Goal: Information Seeking & Learning: Learn about a topic

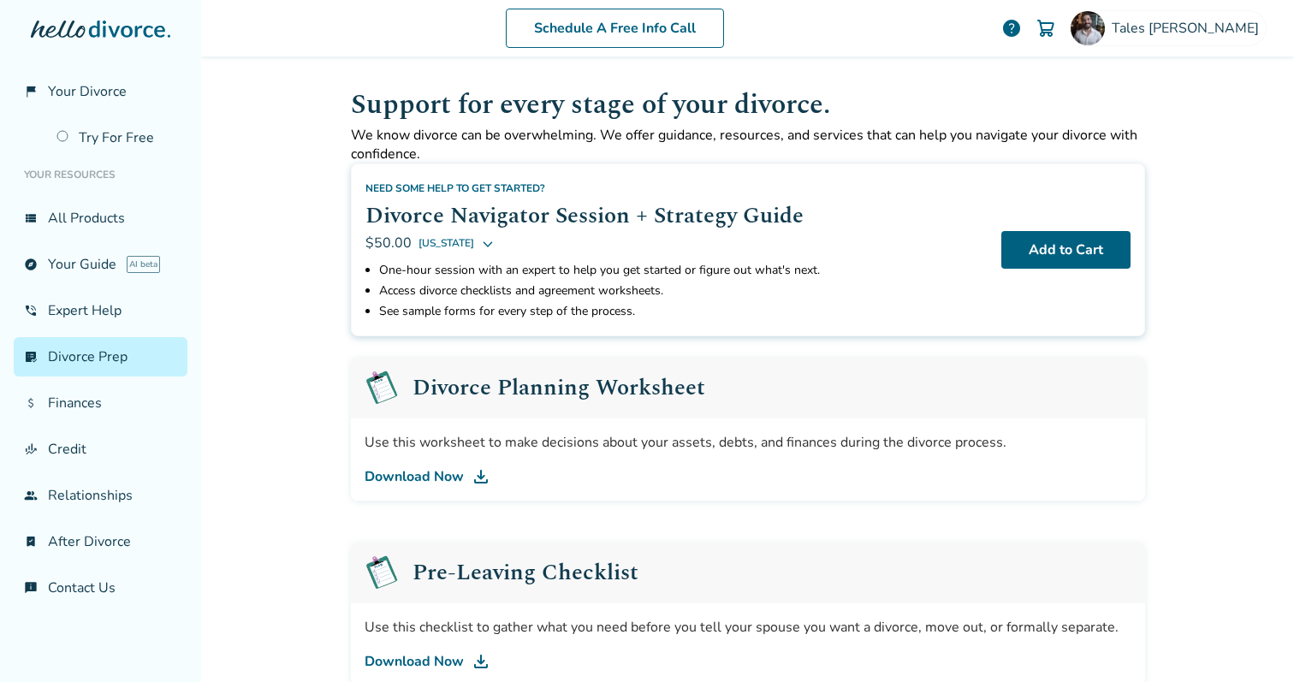
scroll to position [588, 0]
click at [79, 222] on link "view_list All Products" at bounding box center [101, 218] width 174 height 39
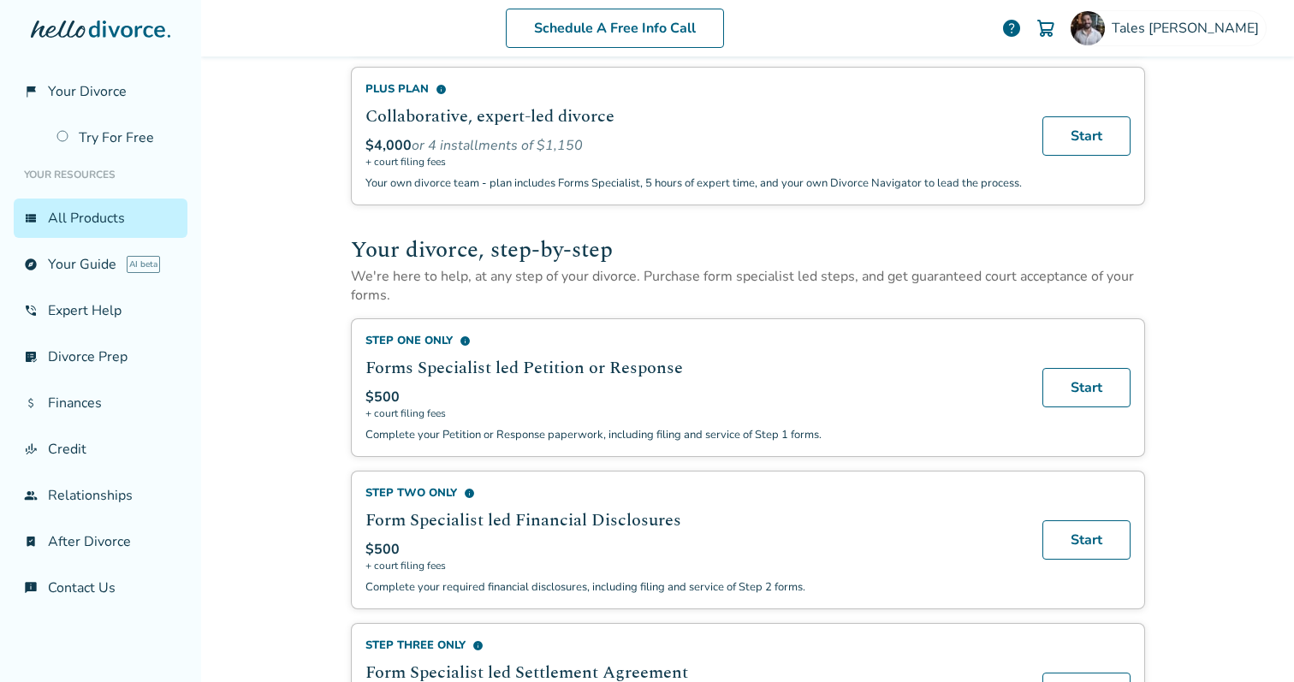
scroll to position [418, 0]
click at [460, 346] on span "info" at bounding box center [465, 340] width 11 height 11
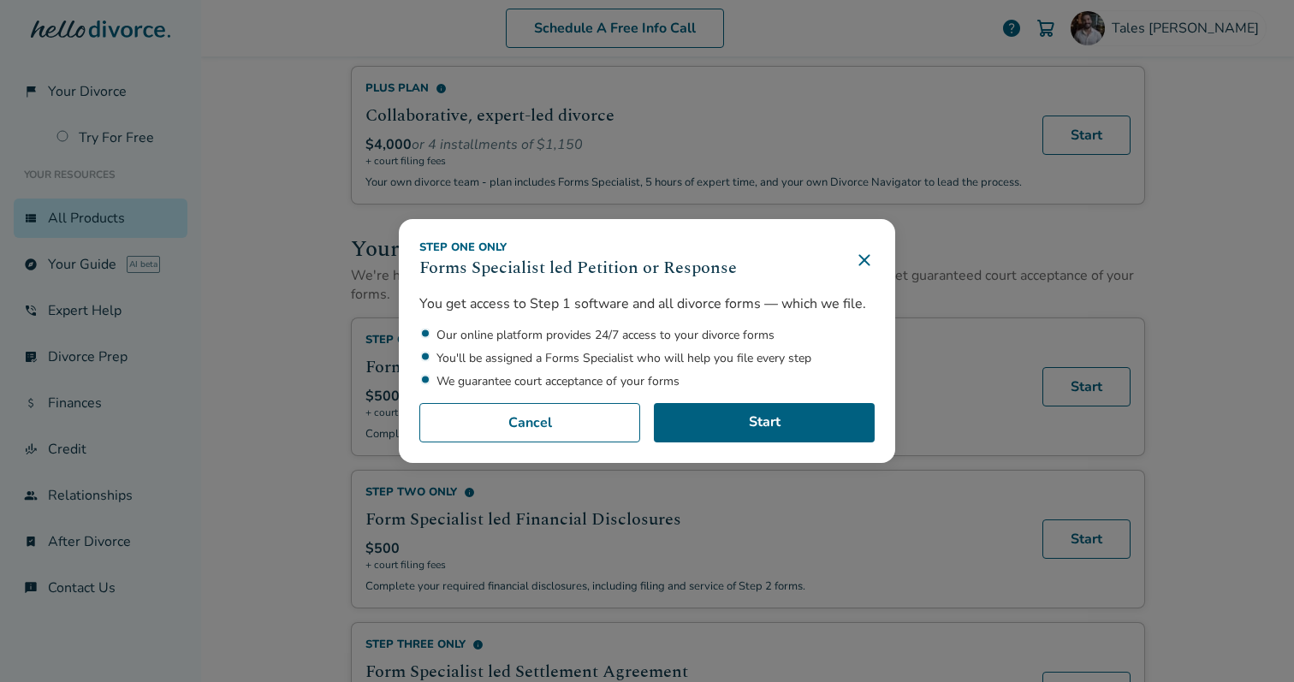
click at [251, 396] on div "Step One Only Forms Specialist led Petition or Response You get access to Step …" at bounding box center [647, 341] width 1294 height 682
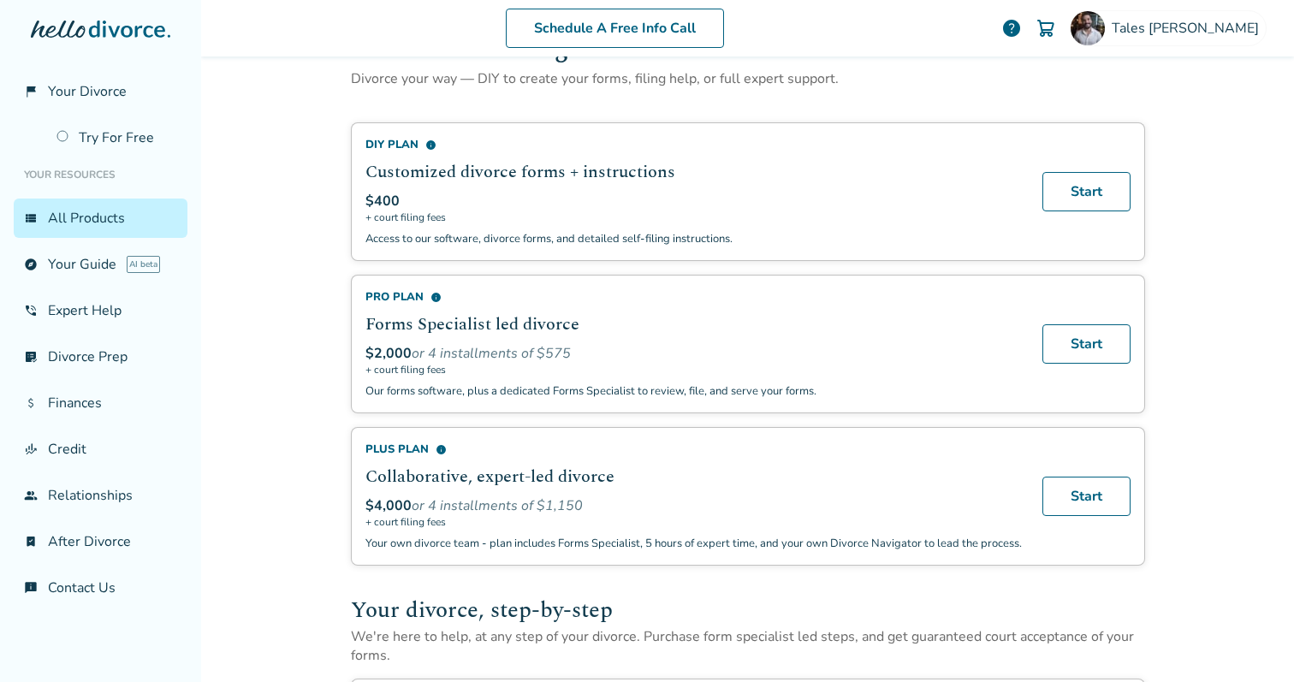
scroll to position [0, 0]
